Goal: Task Accomplishment & Management: Manage account settings

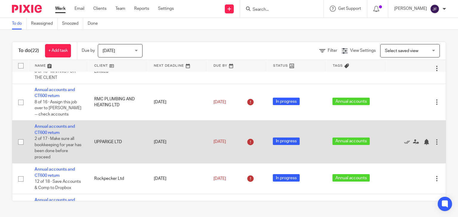
scroll to position [191, 0]
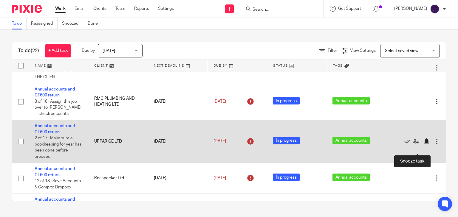
click at [423, 145] on div at bounding box center [426, 142] width 6 height 6
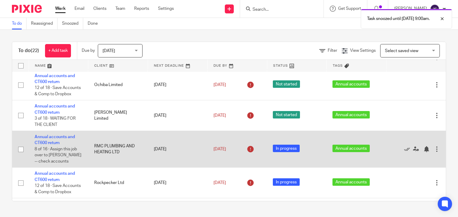
scroll to position [119, 0]
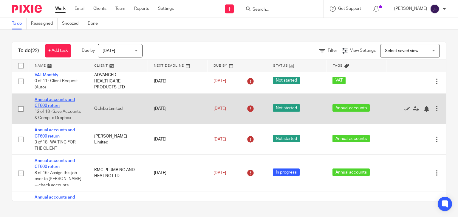
click at [58, 100] on link "Annual accounts and CT600 return" at bounding box center [55, 103] width 40 height 10
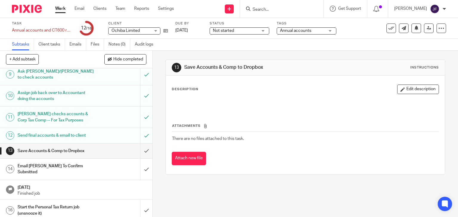
scroll to position [167, 0]
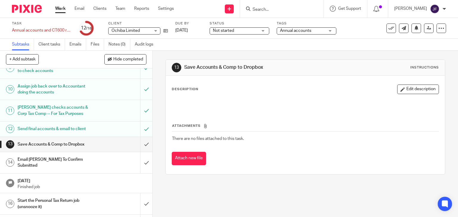
click at [95, 128] on div "Send final accounts & email to client" at bounding box center [76, 129] width 117 height 9
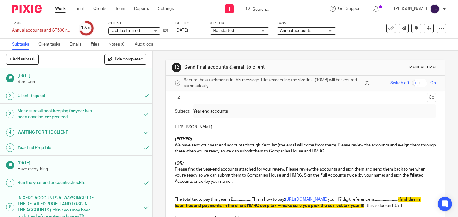
click at [207, 98] on input "text" at bounding box center [305, 97] width 239 height 7
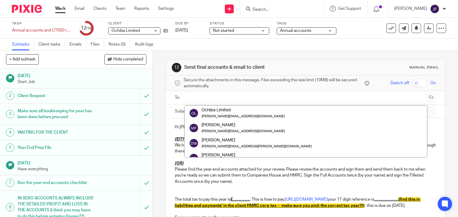
click at [279, 54] on div "12 Send final accounts & email to client Manual email Secure the attachments in…" at bounding box center [305, 213] width 280 height 325
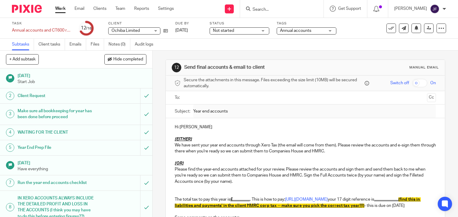
click at [37, 9] on img at bounding box center [27, 9] width 30 height 8
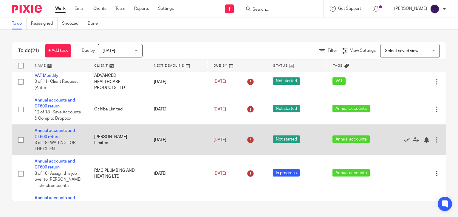
scroll to position [119, 0]
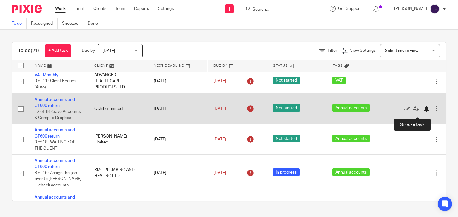
click at [423, 111] on div at bounding box center [426, 109] width 6 height 6
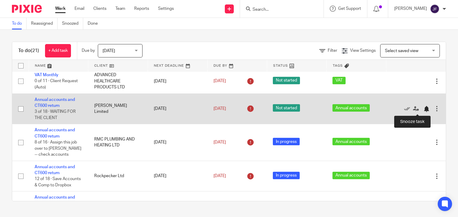
click at [423, 109] on div at bounding box center [426, 109] width 6 height 6
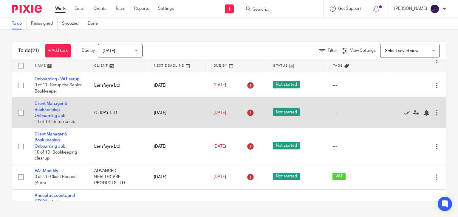
scroll to position [0, 0]
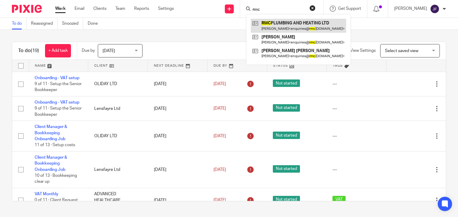
type input "rmc"
click at [295, 21] on link at bounding box center [298, 26] width 95 height 14
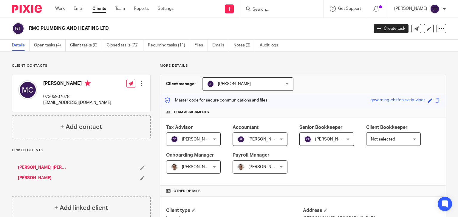
click at [51, 179] on link "Edward Dominic Reed" at bounding box center [35, 178] width 34 height 6
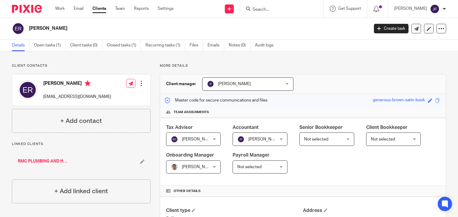
click at [24, 5] on img at bounding box center [27, 9] width 30 height 8
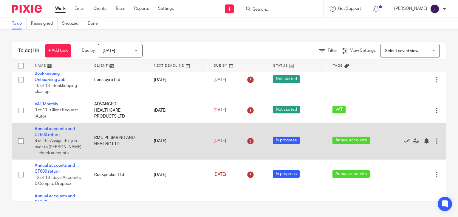
scroll to position [95, 0]
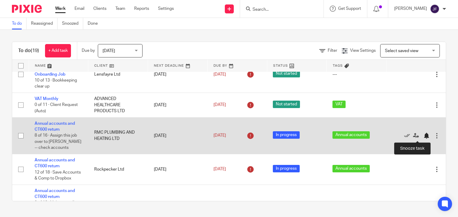
click at [423, 135] on div at bounding box center [426, 136] width 6 height 6
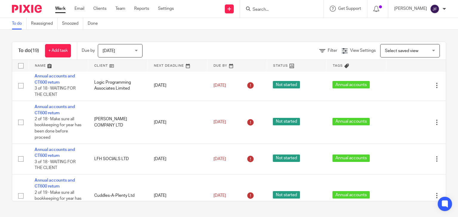
scroll to position [310, 0]
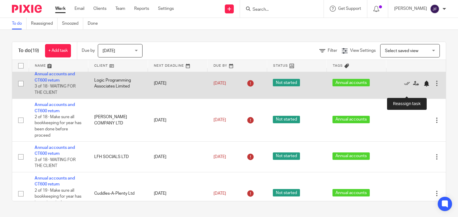
click at [423, 87] on div at bounding box center [426, 84] width 6 height 6
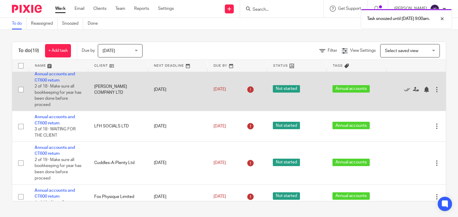
scroll to position [334, 0]
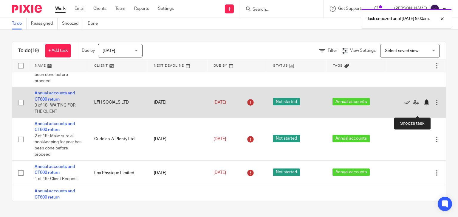
click at [423, 105] on div at bounding box center [426, 103] width 6 height 6
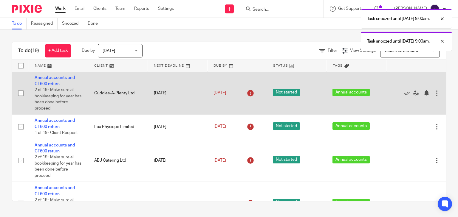
scroll to position [358, 0]
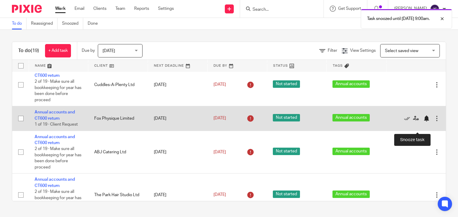
click at [423, 122] on div at bounding box center [426, 119] width 6 height 6
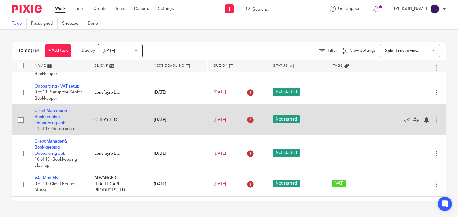
scroll to position [0, 0]
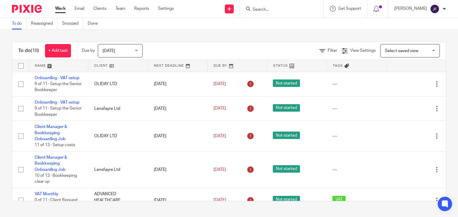
click at [299, 11] on input "Search" at bounding box center [279, 9] width 54 height 5
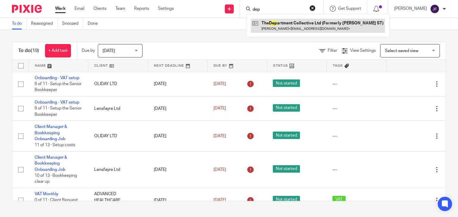
type input "dep"
click at [303, 23] on link at bounding box center [318, 26] width 134 height 14
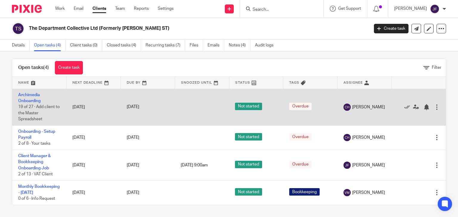
scroll to position [11, 0]
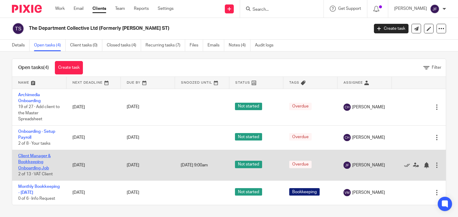
click at [43, 154] on link "Client Manager & Bookkeeping Onboarding Job" at bounding box center [34, 162] width 32 height 16
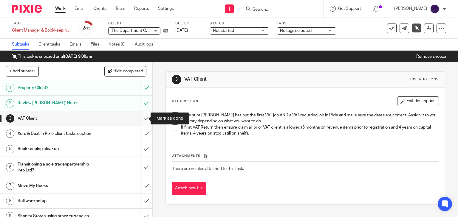
click at [143, 116] on input "submit" at bounding box center [76, 118] width 152 height 15
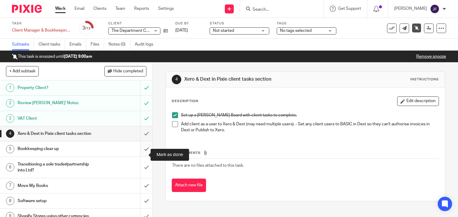
click at [145, 155] on input "submit" at bounding box center [76, 149] width 152 height 15
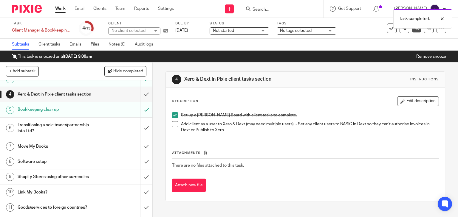
scroll to position [48, 0]
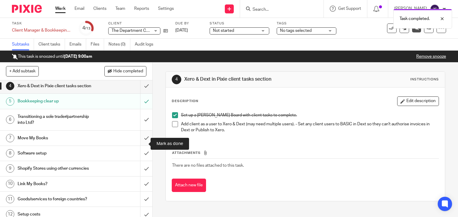
click at [143, 144] on input "submit" at bounding box center [76, 138] width 152 height 15
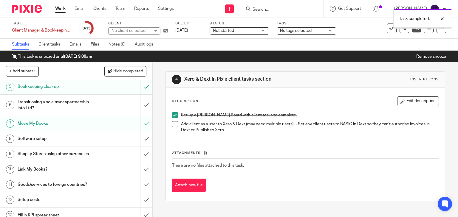
scroll to position [74, 0]
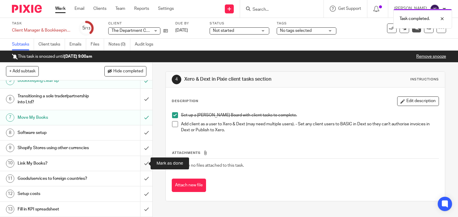
click at [140, 163] on input "submit" at bounding box center [76, 163] width 152 height 15
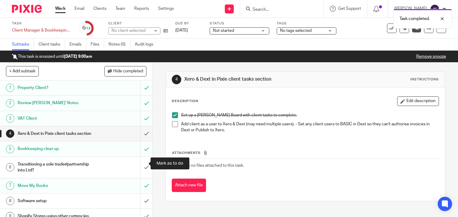
scroll to position [74, 0]
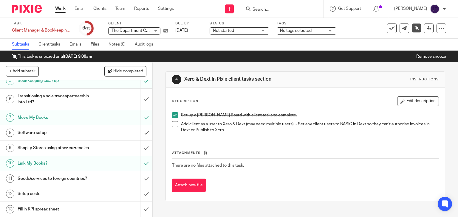
click at [174, 125] on span at bounding box center [175, 124] width 6 height 6
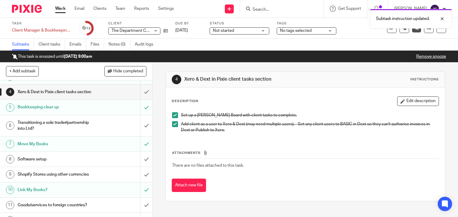
scroll to position [0, 0]
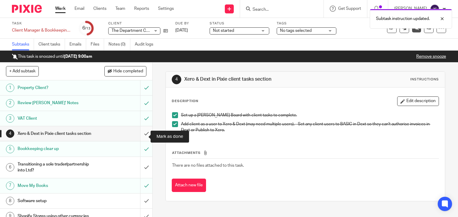
click at [143, 138] on input "submit" at bounding box center [76, 133] width 152 height 15
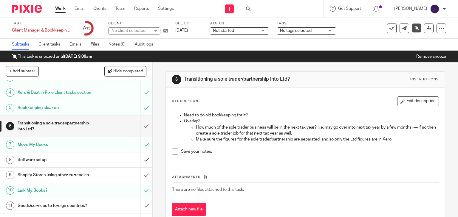
scroll to position [48, 0]
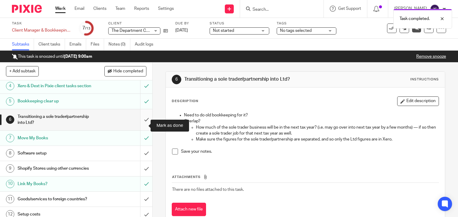
click at [141, 129] on input "submit" at bounding box center [76, 119] width 152 height 21
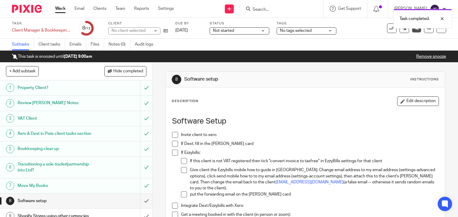
click at [172, 135] on span at bounding box center [175, 135] width 6 height 6
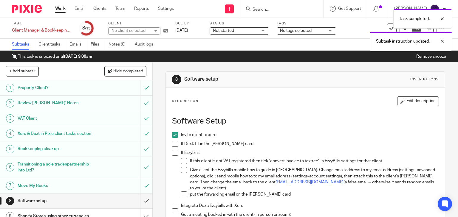
click at [172, 144] on span at bounding box center [175, 144] width 6 height 6
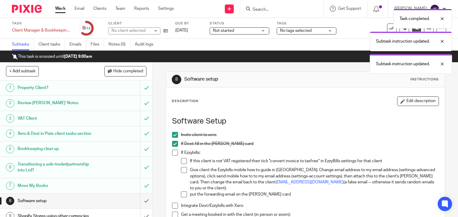
click at [172, 152] on span at bounding box center [175, 153] width 6 height 6
drag, startPoint x: 182, startPoint y: 161, endPoint x: 184, endPoint y: 172, distance: 10.9
click at [182, 161] on span at bounding box center [184, 161] width 6 height 6
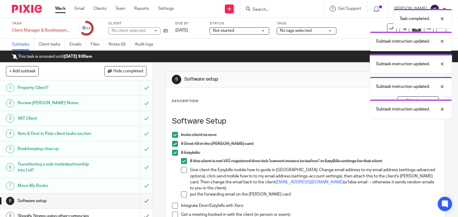
click at [184, 172] on span at bounding box center [184, 170] width 6 height 6
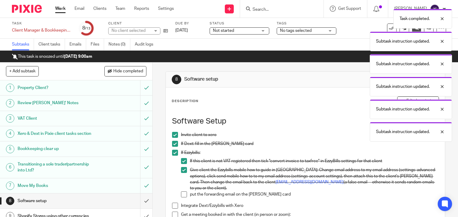
click at [181, 192] on span at bounding box center [184, 195] width 6 height 6
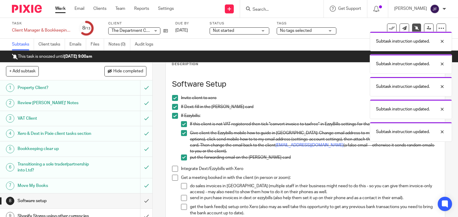
scroll to position [95, 0]
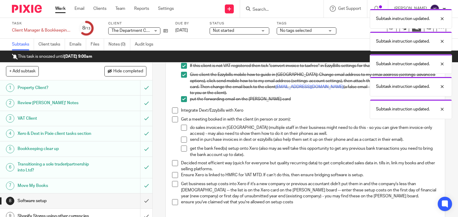
click at [173, 108] on span at bounding box center [175, 111] width 6 height 6
click at [172, 117] on span at bounding box center [175, 120] width 6 height 6
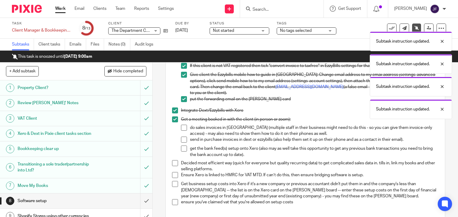
drag, startPoint x: 181, startPoint y: 120, endPoint x: 183, endPoint y: 136, distance: 15.6
click at [181, 125] on span at bounding box center [184, 128] width 6 height 6
click at [184, 137] on li "send in purchase invoices in dext or ezzybills (also help them set it up on the…" at bounding box center [310, 141] width 258 height 9
click at [181, 137] on span at bounding box center [184, 140] width 6 height 6
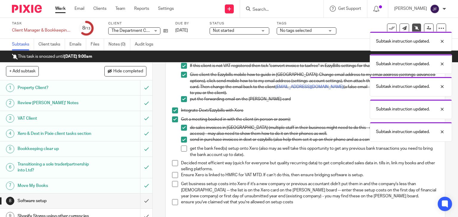
click at [182, 146] on span at bounding box center [184, 149] width 6 height 6
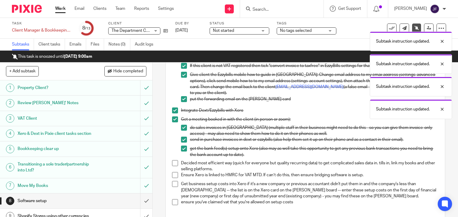
click at [172, 160] on span at bounding box center [175, 163] width 6 height 6
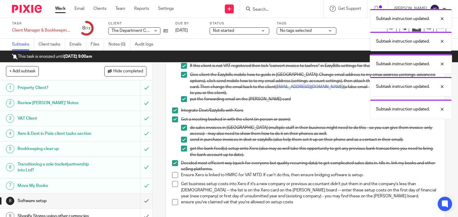
click at [174, 172] on span at bounding box center [175, 175] width 6 height 6
click at [173, 181] on span at bounding box center [175, 184] width 6 height 6
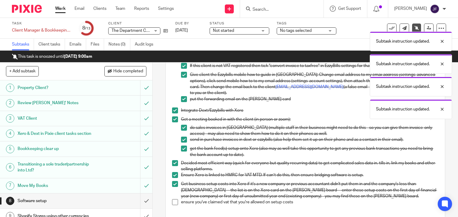
click at [174, 199] on span at bounding box center [175, 202] width 6 height 6
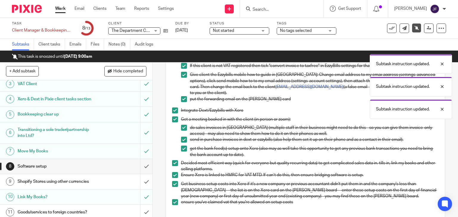
scroll to position [72, 0]
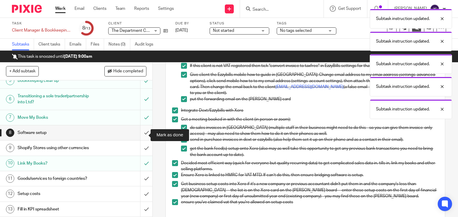
click at [139, 136] on input "submit" at bounding box center [76, 132] width 152 height 15
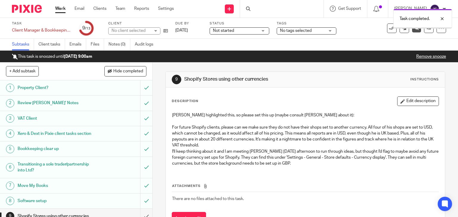
scroll to position [74, 0]
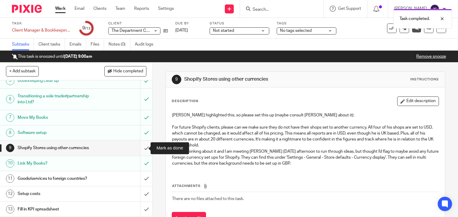
click at [140, 149] on input "submit" at bounding box center [76, 148] width 152 height 15
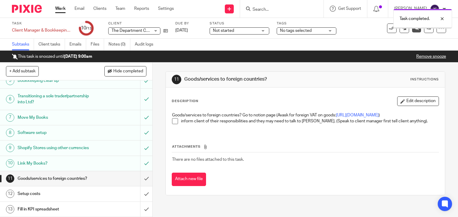
scroll to position [74, 0]
click at [140, 182] on input "submit" at bounding box center [76, 178] width 152 height 15
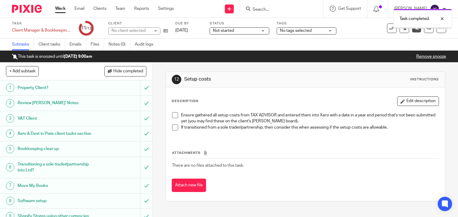
scroll to position [74, 0]
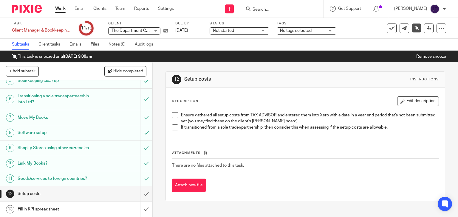
click at [173, 115] on span at bounding box center [175, 115] width 6 height 6
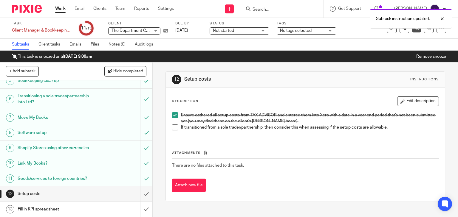
click at [173, 126] on span at bounding box center [175, 128] width 6 height 6
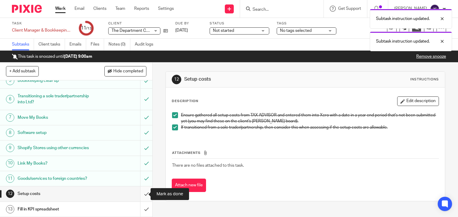
click at [139, 193] on input "submit" at bounding box center [76, 194] width 152 height 15
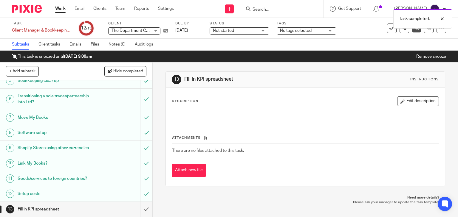
scroll to position [74, 0]
click at [142, 208] on input "submit" at bounding box center [76, 209] width 152 height 15
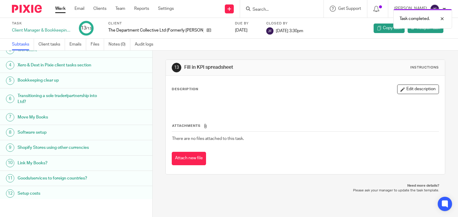
scroll to position [55, 0]
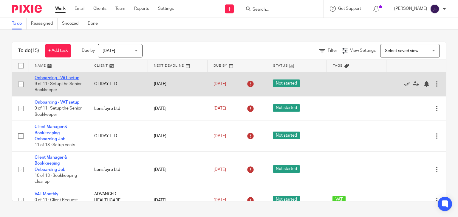
drag, startPoint x: 0, startPoint y: 0, endPoint x: 57, endPoint y: 77, distance: 95.4
click at [57, 77] on link "Onboarding - VAT setup" at bounding box center [57, 78] width 45 height 4
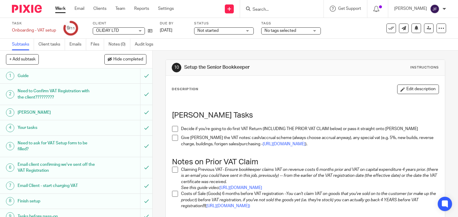
click at [30, 7] on img at bounding box center [27, 9] width 30 height 8
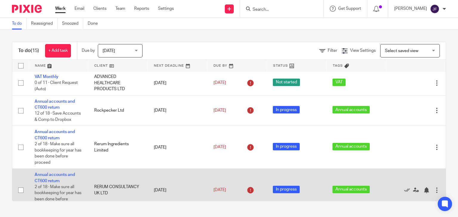
scroll to position [64, 0]
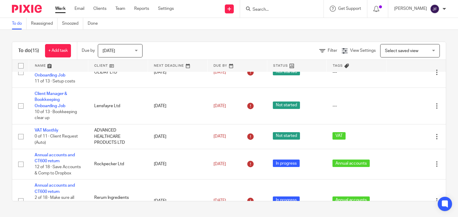
click at [294, 7] on input "Search" at bounding box center [279, 9] width 54 height 5
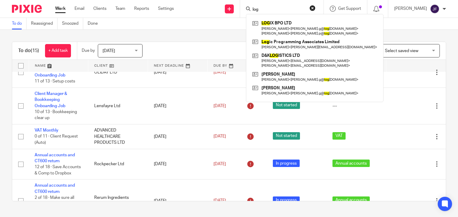
type input "log"
click button "submit" at bounding box center [0, 0] width 0 height 0
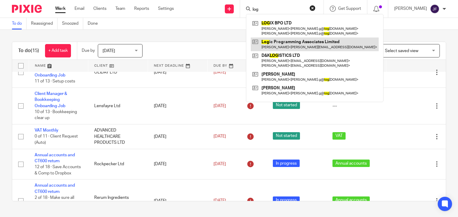
click at [302, 45] on link at bounding box center [315, 45] width 128 height 14
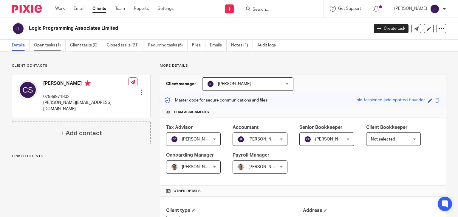
click at [60, 44] on link "Open tasks (1)" at bounding box center [50, 46] width 32 height 12
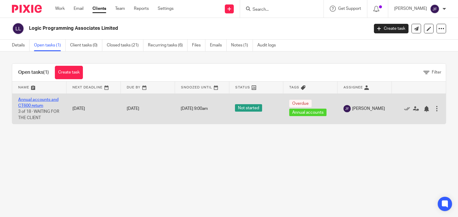
click at [53, 100] on link "Annual accounts and CT600 return" at bounding box center [38, 103] width 40 height 10
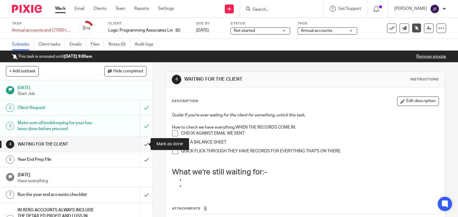
click at [142, 145] on input "submit" at bounding box center [76, 144] width 152 height 15
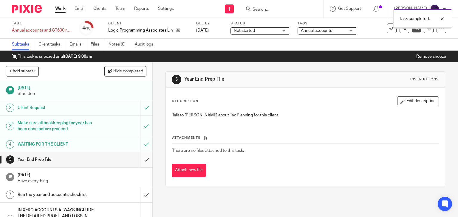
click at [139, 159] on input "submit" at bounding box center [76, 159] width 152 height 15
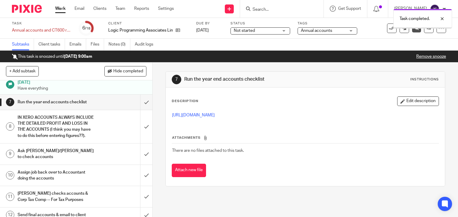
scroll to position [95, 0]
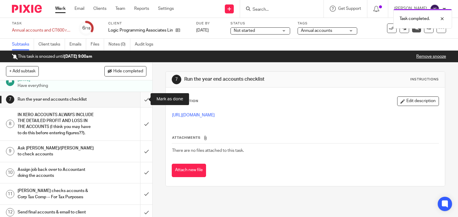
click at [141, 100] on input "submit" at bounding box center [76, 99] width 152 height 15
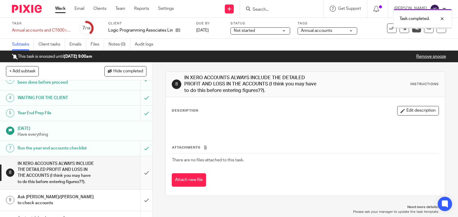
scroll to position [72, 0]
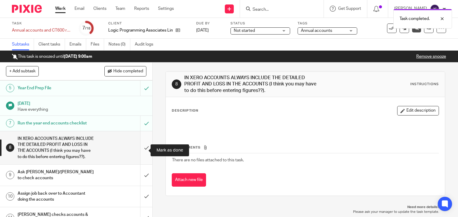
click at [142, 150] on input "submit" at bounding box center [76, 147] width 152 height 33
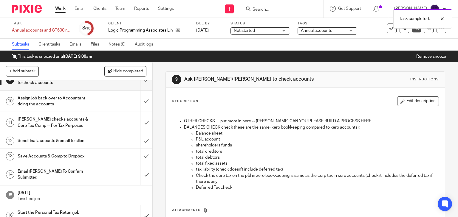
scroll to position [143, 0]
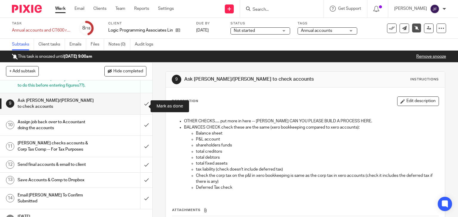
click at [142, 108] on input "submit" at bounding box center [76, 103] width 152 height 21
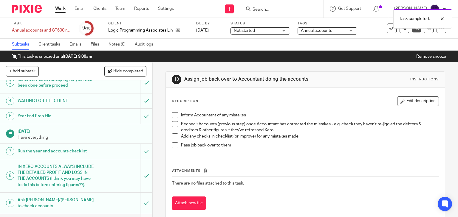
scroll to position [95, 0]
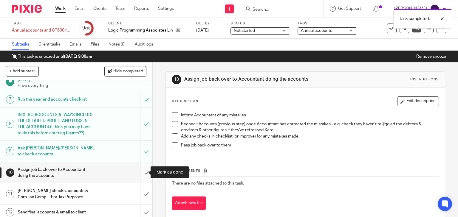
click at [140, 173] on input "submit" at bounding box center [76, 172] width 152 height 21
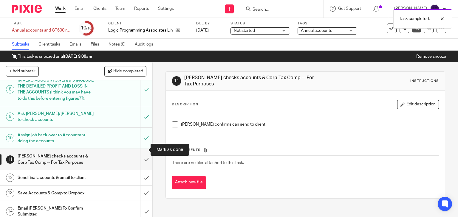
scroll to position [191, 0]
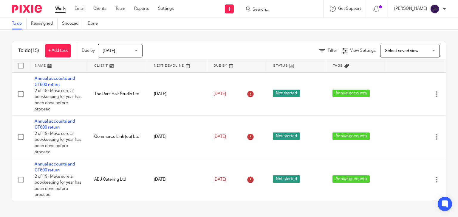
scroll to position [445, 0]
